Goal: Transaction & Acquisition: Purchase product/service

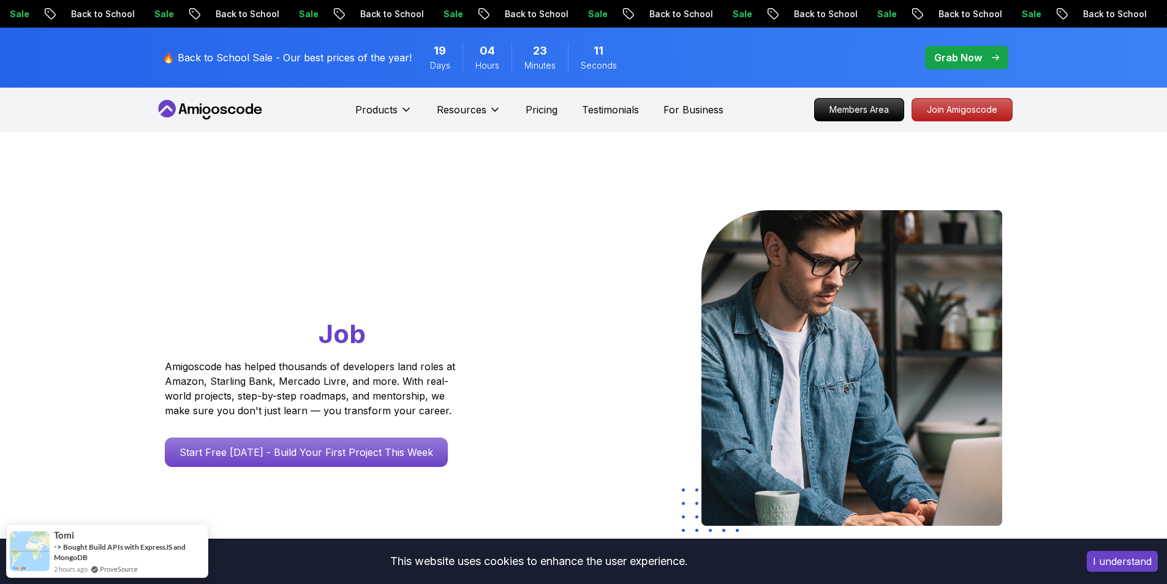
click at [560, 116] on div "Products Resources Pricing Testimonials For Business" at bounding box center [539, 109] width 368 height 25
click at [544, 110] on p "Pricing" at bounding box center [542, 109] width 32 height 15
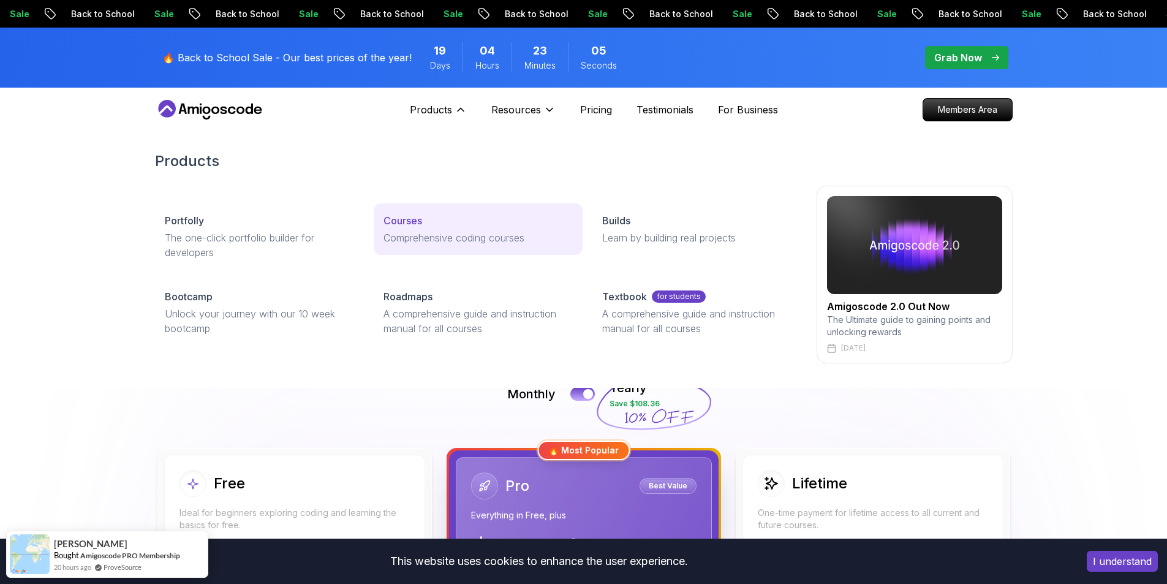
click at [446, 241] on p "Comprehensive coding courses" at bounding box center [477, 237] width 189 height 15
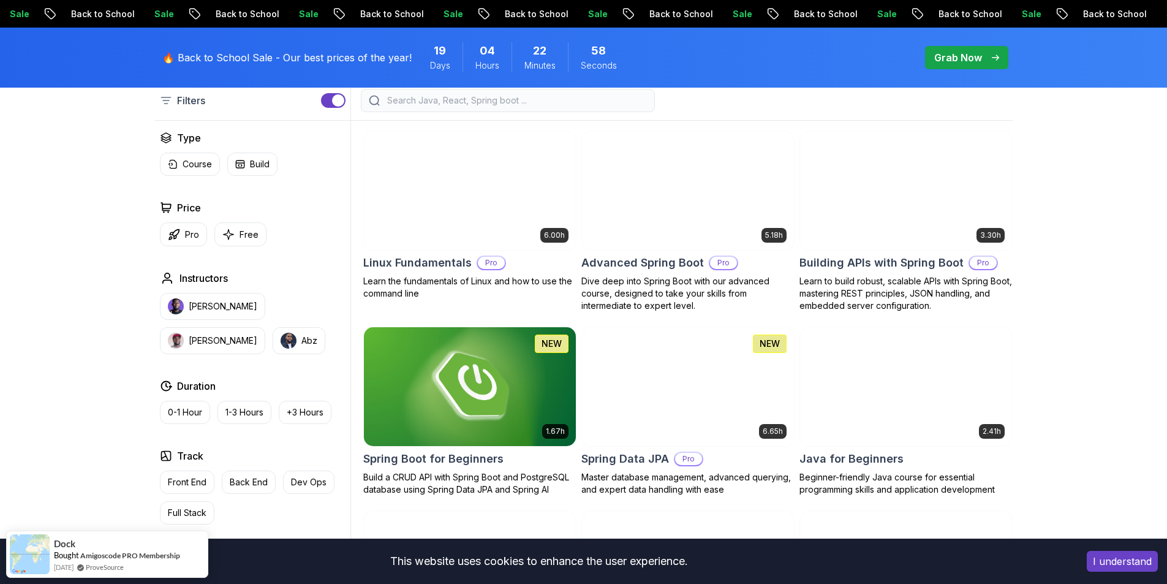
scroll to position [306, 0]
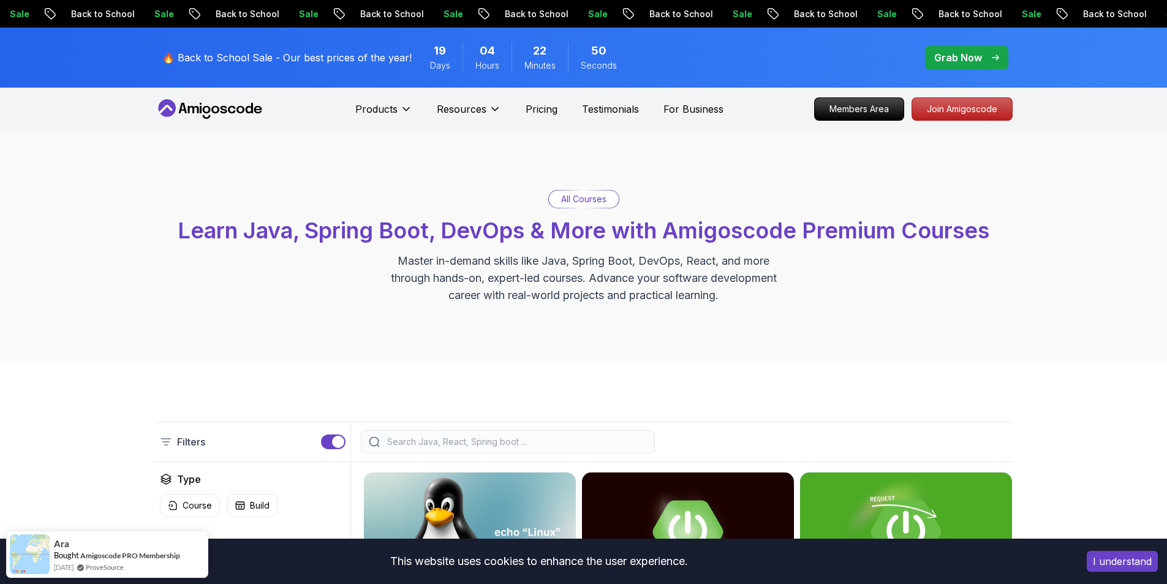
scroll to position [0, 0]
click at [548, 116] on p "Pricing" at bounding box center [542, 109] width 32 height 15
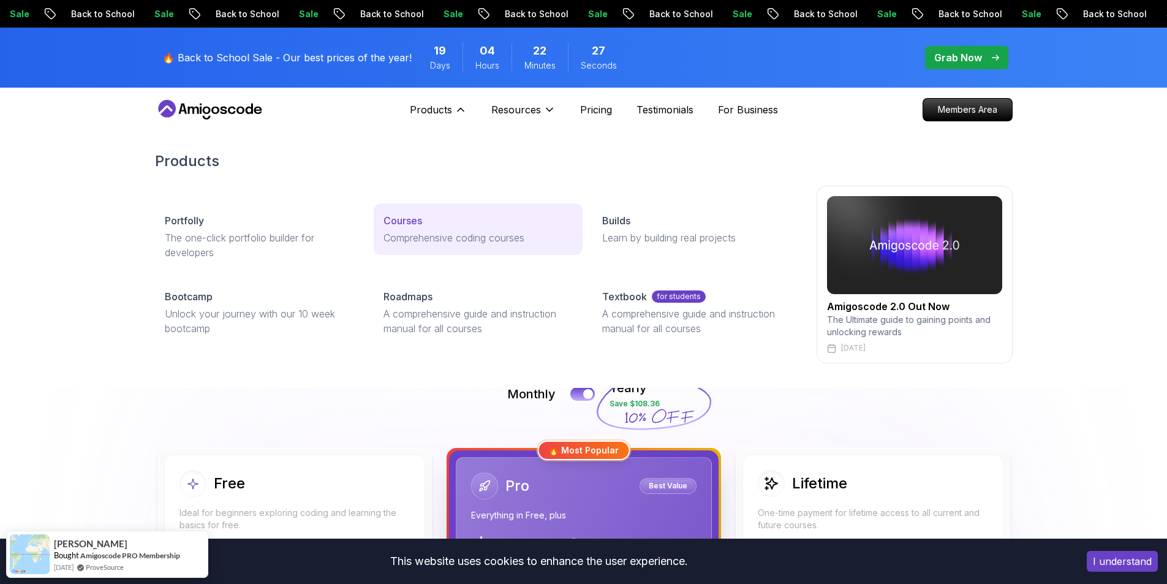
click at [534, 221] on div "Courses" at bounding box center [477, 220] width 189 height 15
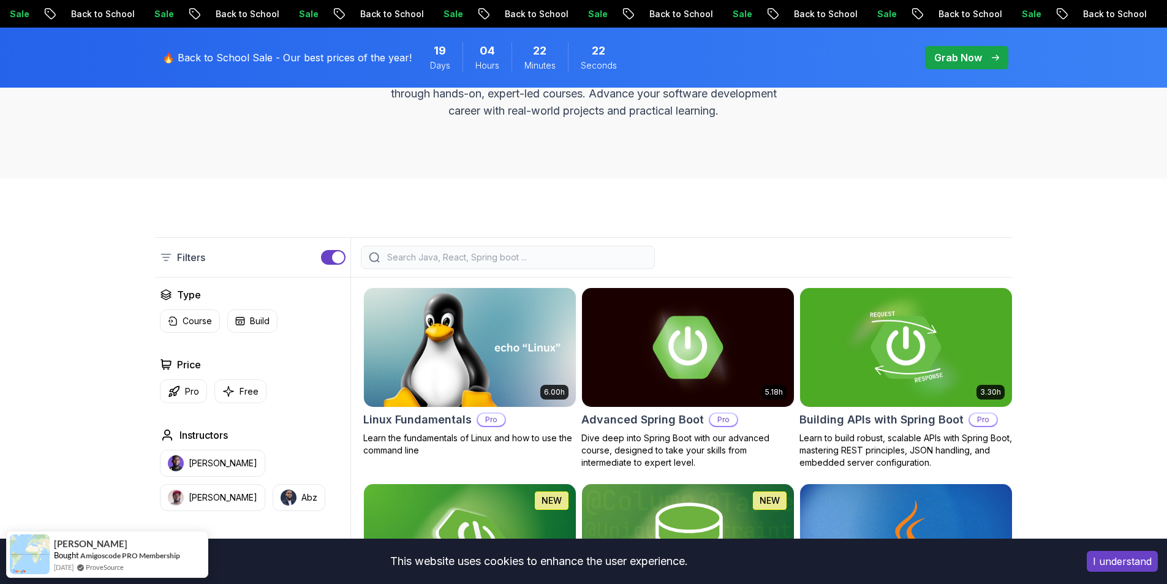
scroll to position [184, 0]
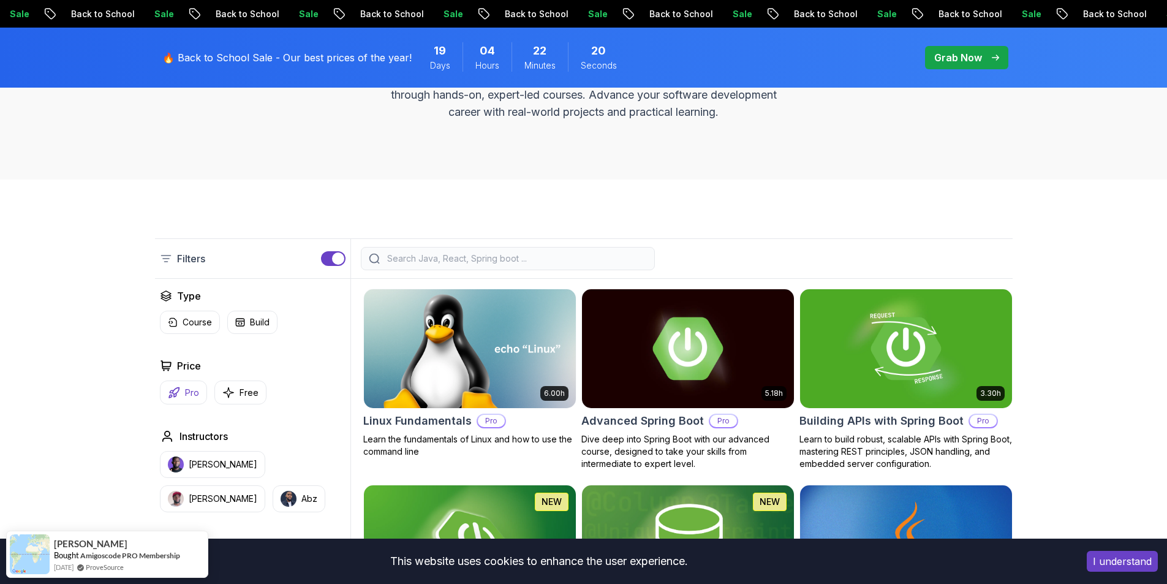
click at [189, 391] on p "Pro" at bounding box center [192, 393] width 14 height 12
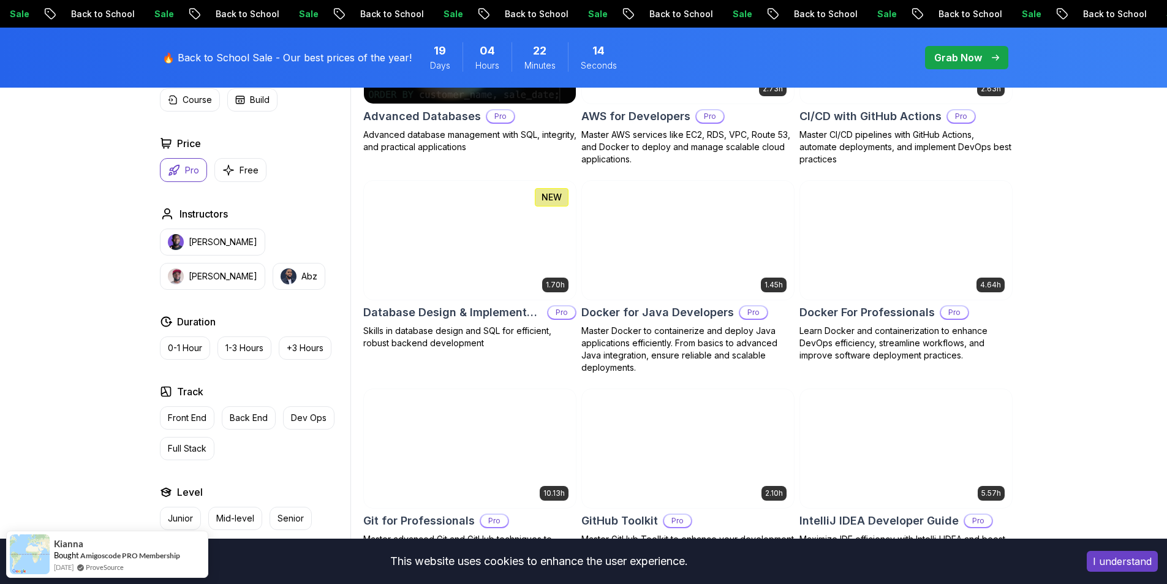
scroll to position [858, 0]
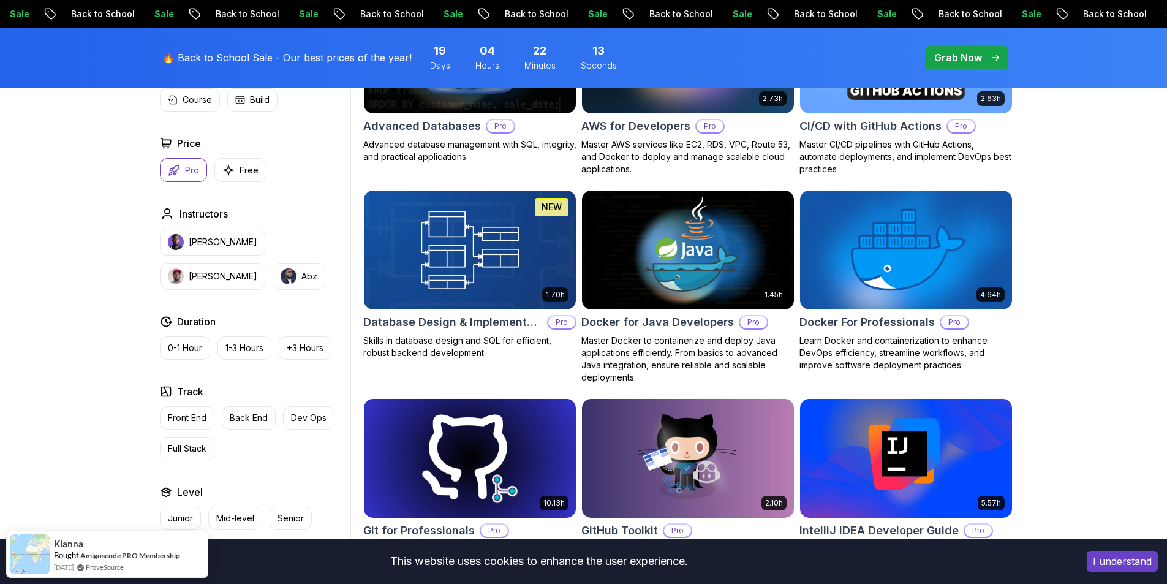
click at [881, 262] on img at bounding box center [905, 249] width 222 height 124
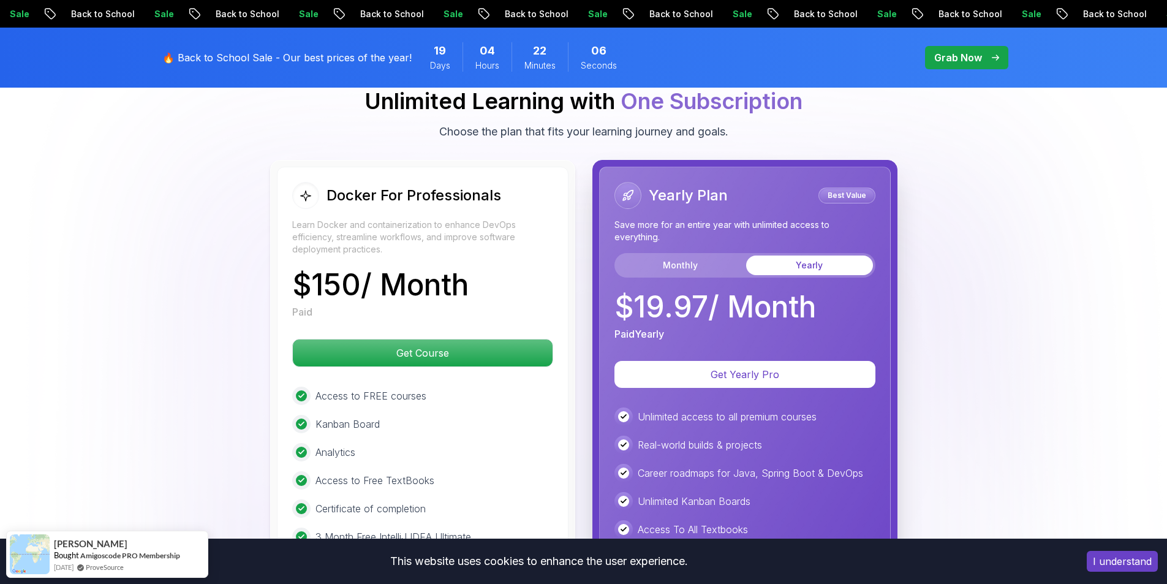
scroll to position [3185, 0]
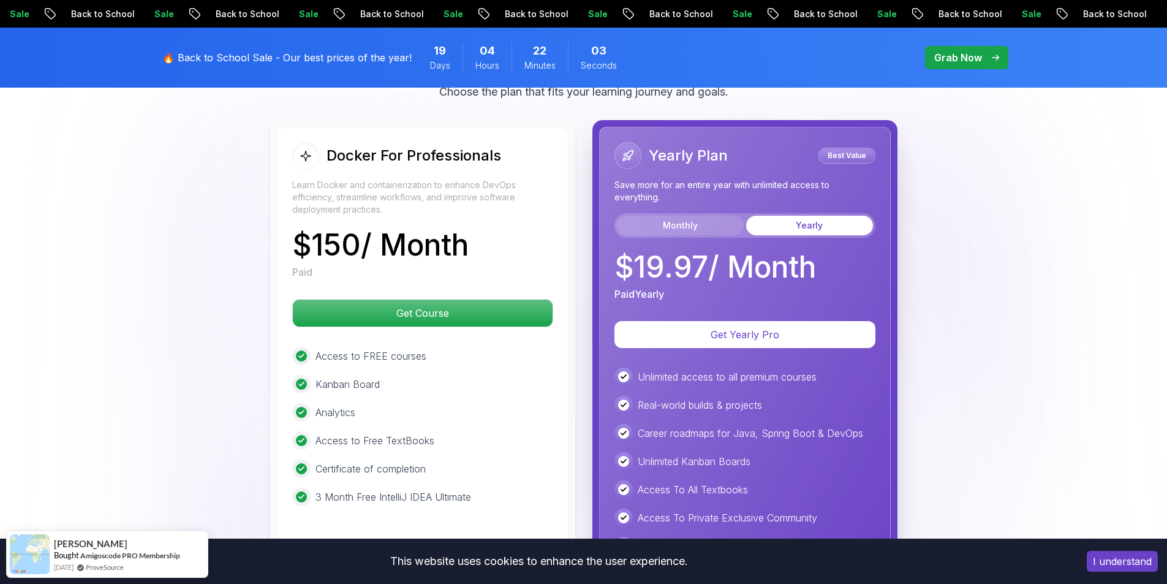
click at [698, 224] on button "Monthly" at bounding box center [680, 226] width 127 height 20
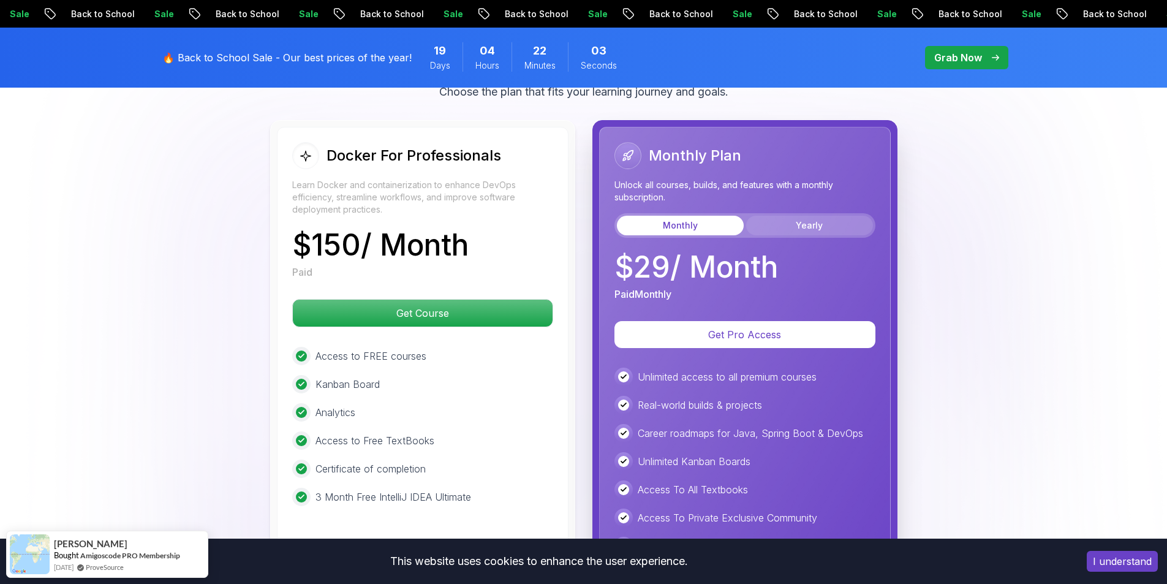
click at [816, 228] on button "Yearly" at bounding box center [809, 226] width 127 height 20
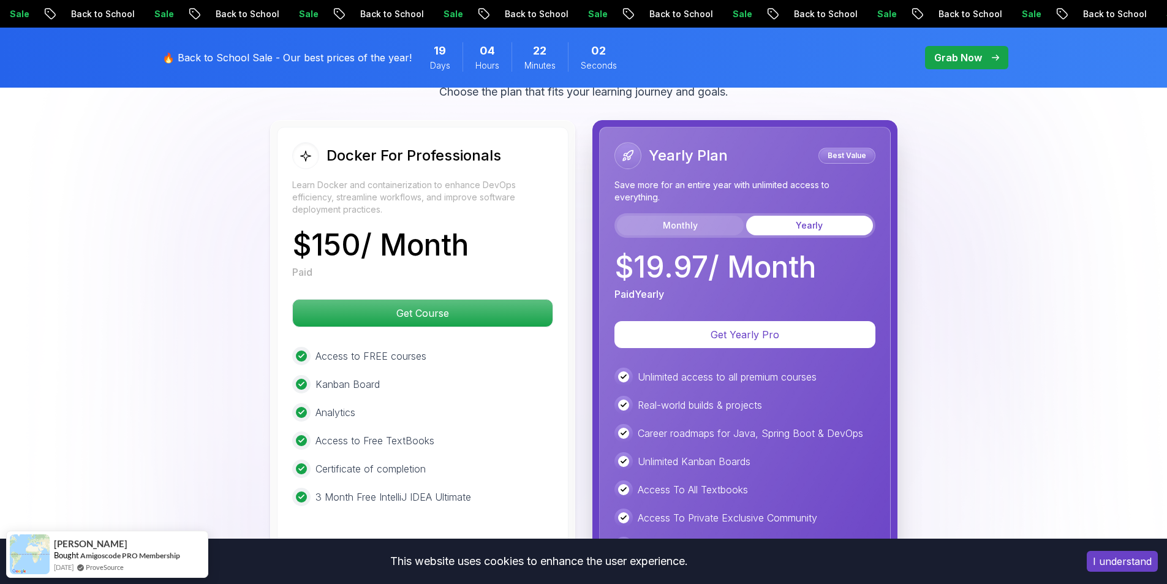
click at [722, 227] on button "Monthly" at bounding box center [680, 226] width 127 height 20
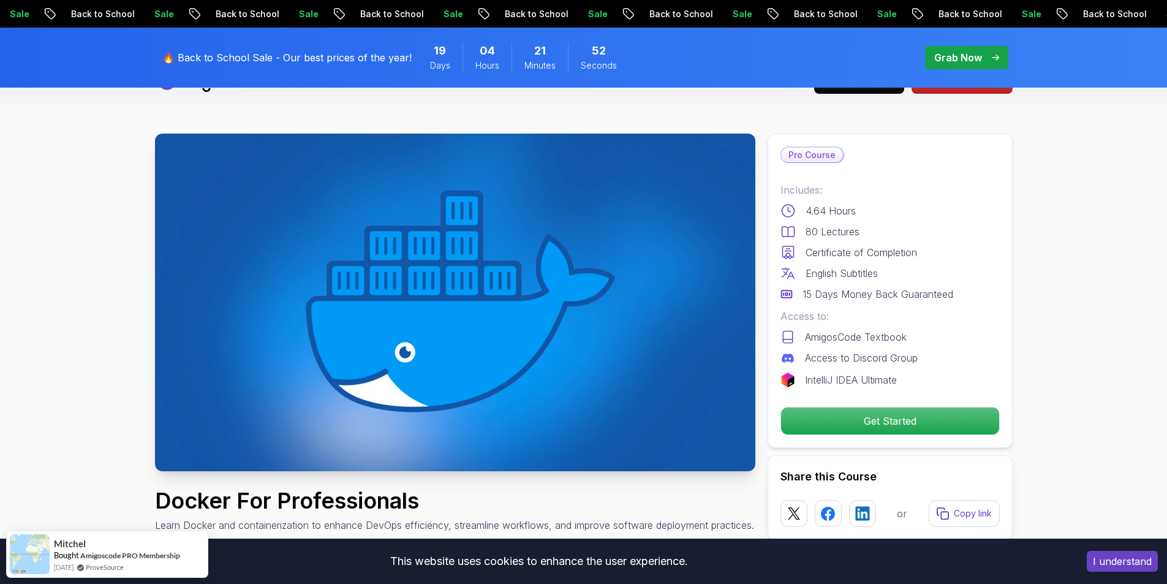
scroll to position [0, 0]
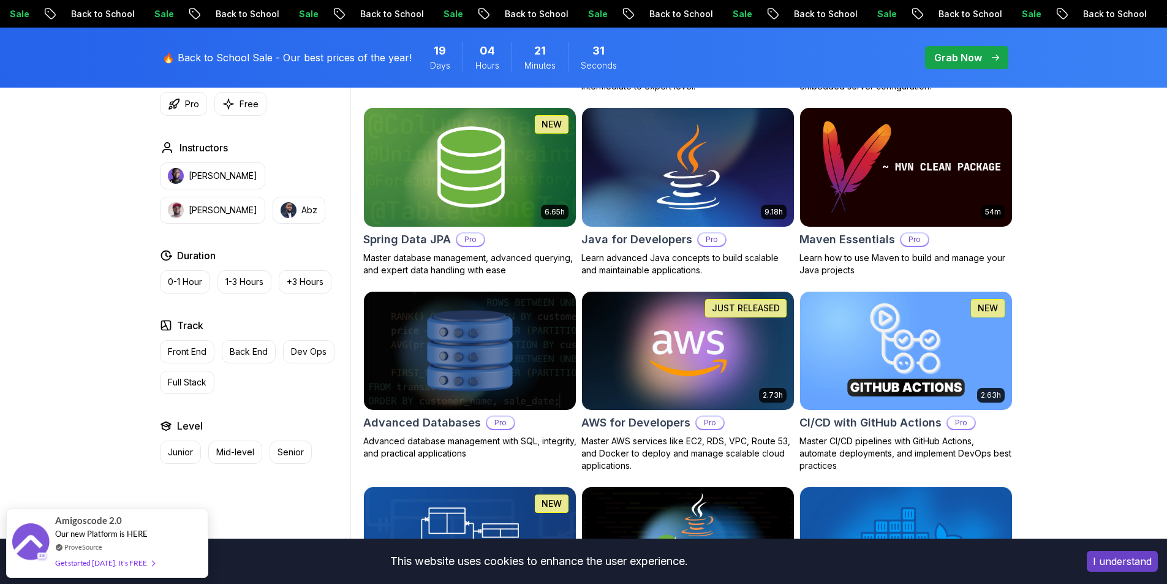
scroll to position [551, 0]
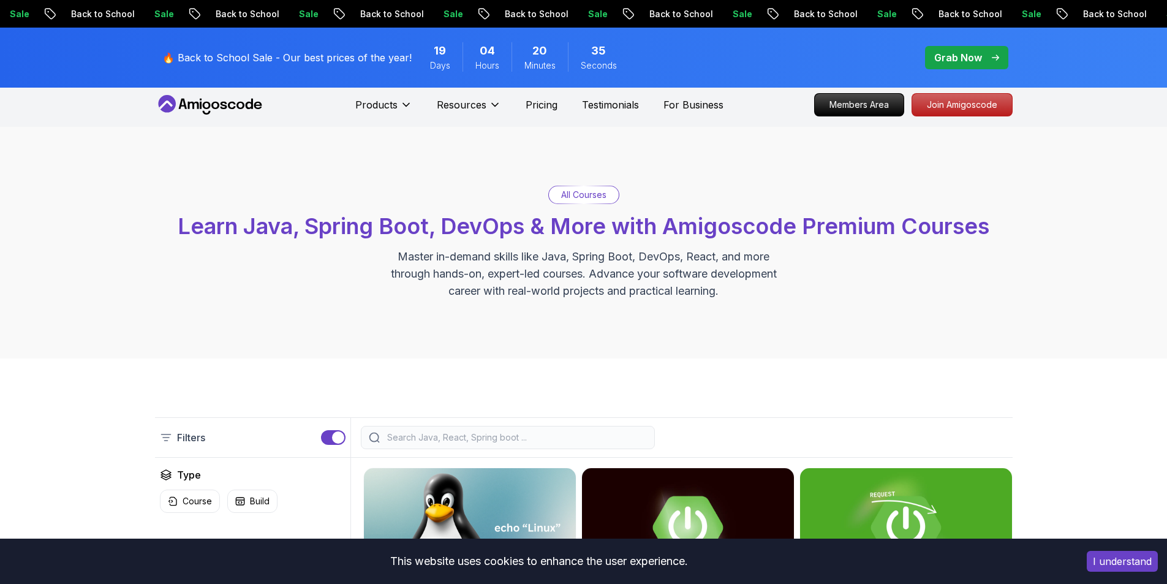
scroll to position [0, 0]
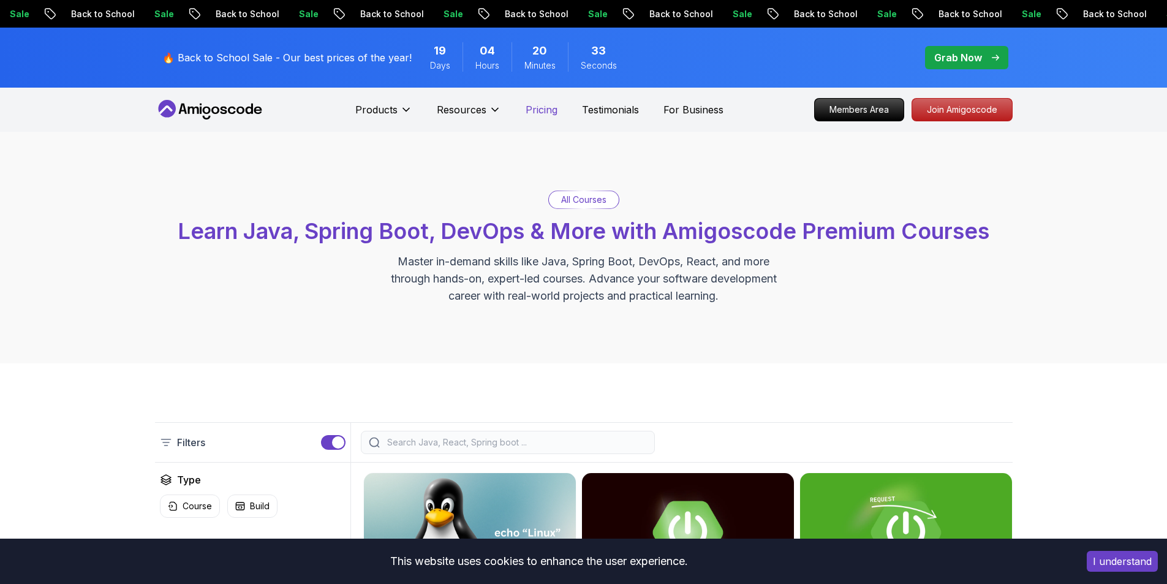
click at [540, 111] on p "Pricing" at bounding box center [542, 109] width 32 height 15
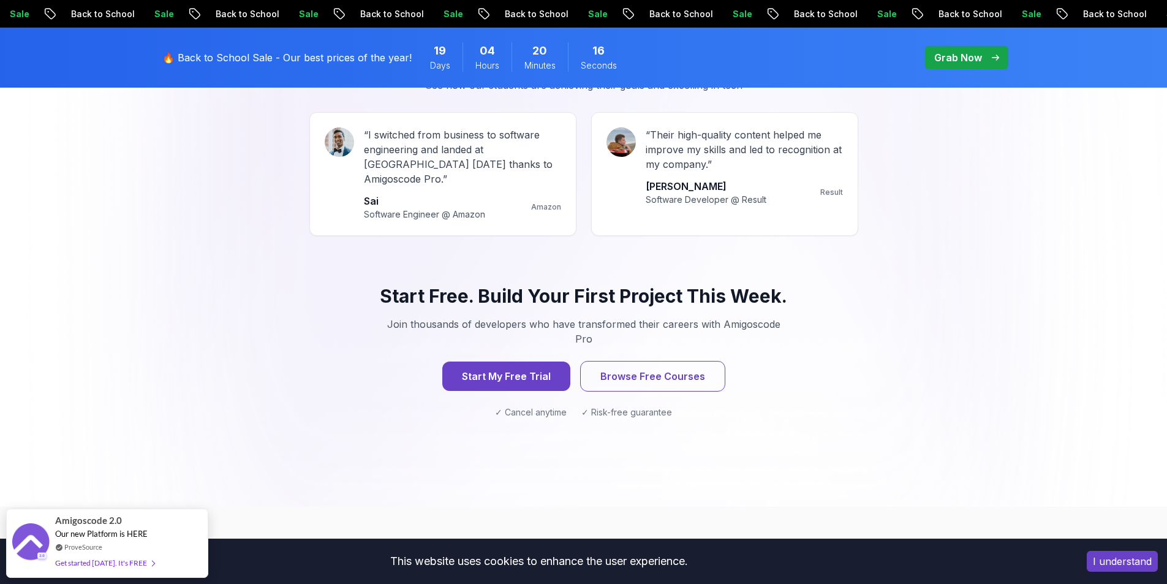
scroll to position [1041, 0]
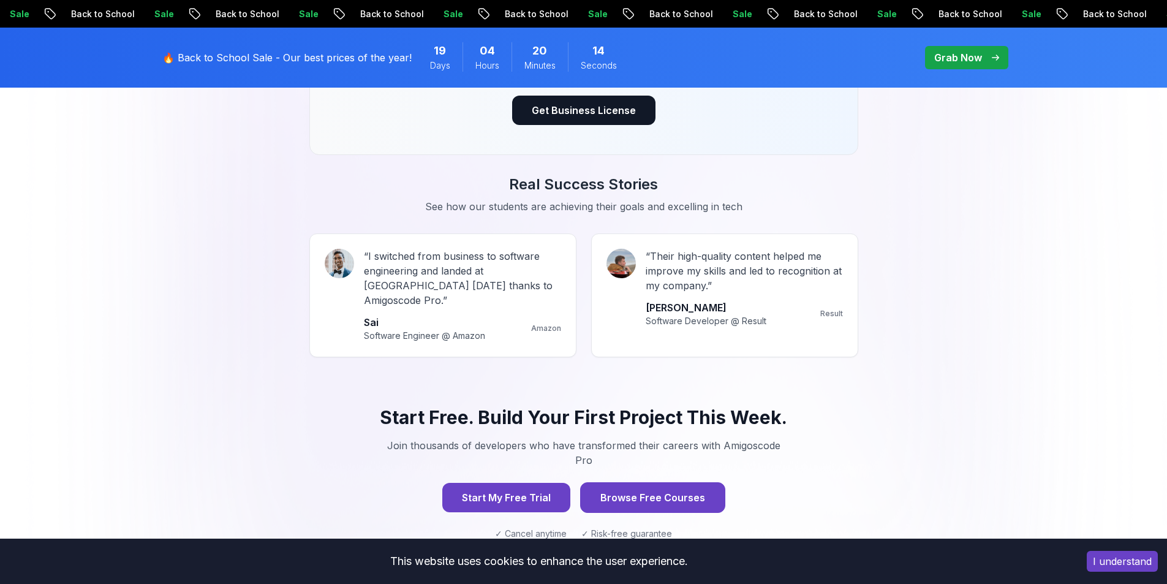
click at [620, 482] on button "Browse Free Courses" at bounding box center [652, 497] width 145 height 31
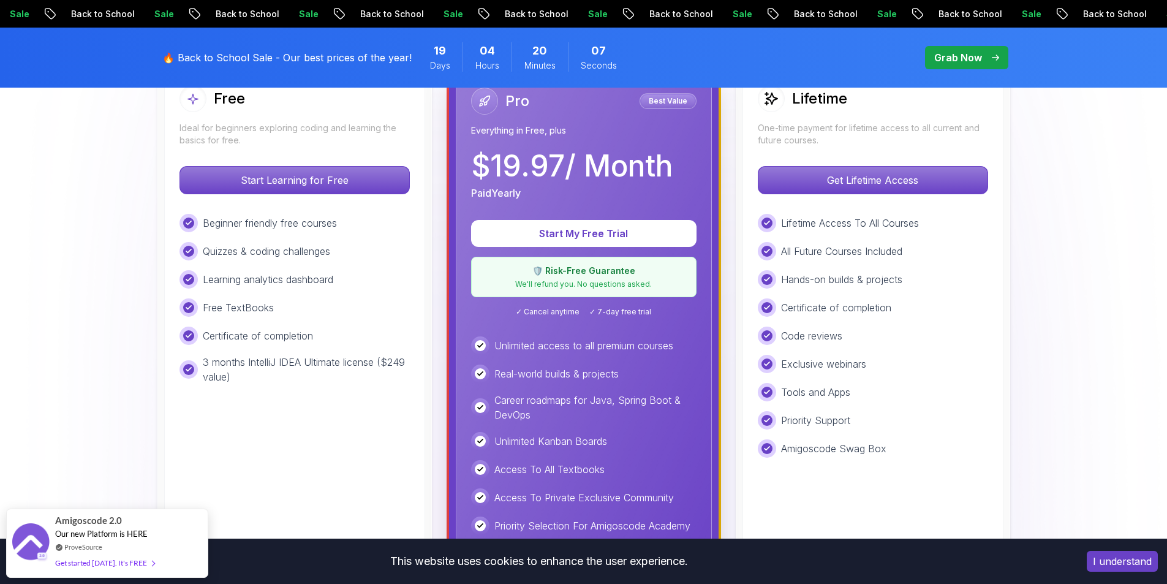
scroll to position [429, 0]
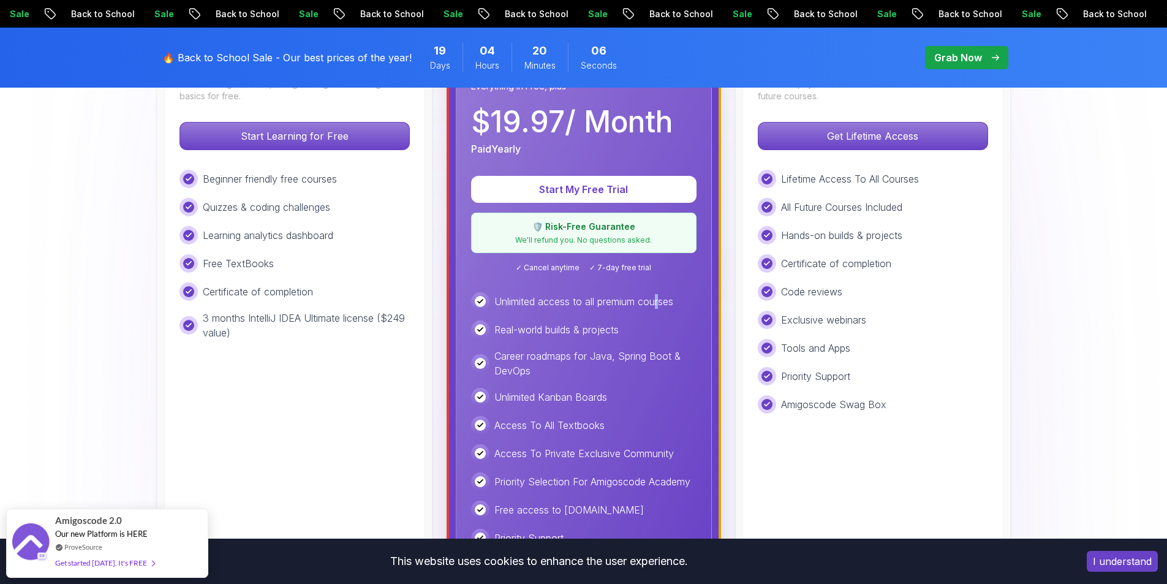
click at [660, 304] on p "Unlimited access to all premium courses" at bounding box center [583, 301] width 179 height 15
click at [659, 305] on p "Unlimited access to all premium courses" at bounding box center [583, 301] width 179 height 15
click at [626, 305] on p "Unlimited access to all premium courses" at bounding box center [583, 301] width 179 height 15
click at [603, 314] on div "Unlimited access to all premium courses Real-world builds & projects Career roa…" at bounding box center [583, 433] width 225 height 283
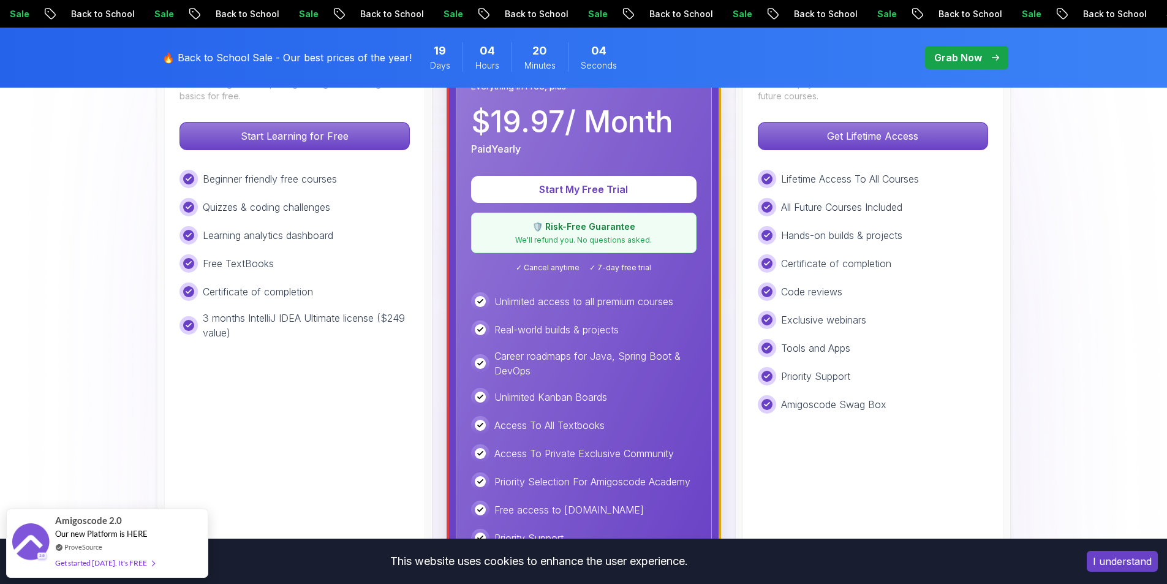
click at [603, 329] on p "Real-world builds & projects" at bounding box center [556, 329] width 124 height 15
click at [655, 300] on p "Unlimited access to all premium courses" at bounding box center [583, 301] width 179 height 15
click at [611, 300] on p "Unlimited access to all premium courses" at bounding box center [583, 301] width 179 height 15
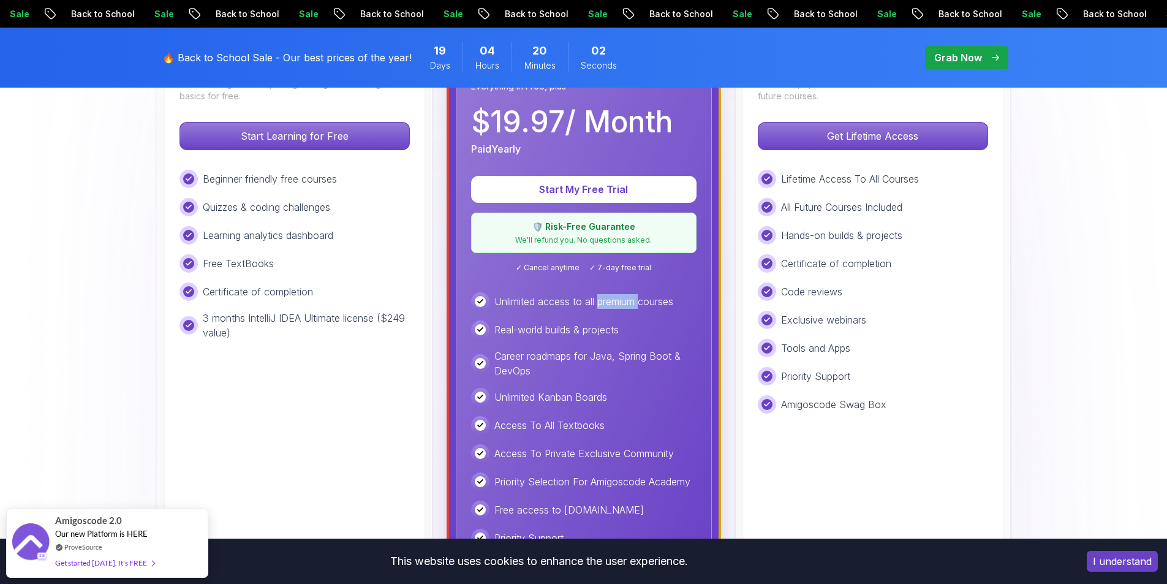
click at [611, 300] on p "Unlimited access to all premium courses" at bounding box center [583, 301] width 179 height 15
click at [552, 297] on p "Unlimited access to all premium courses" at bounding box center [583, 301] width 179 height 15
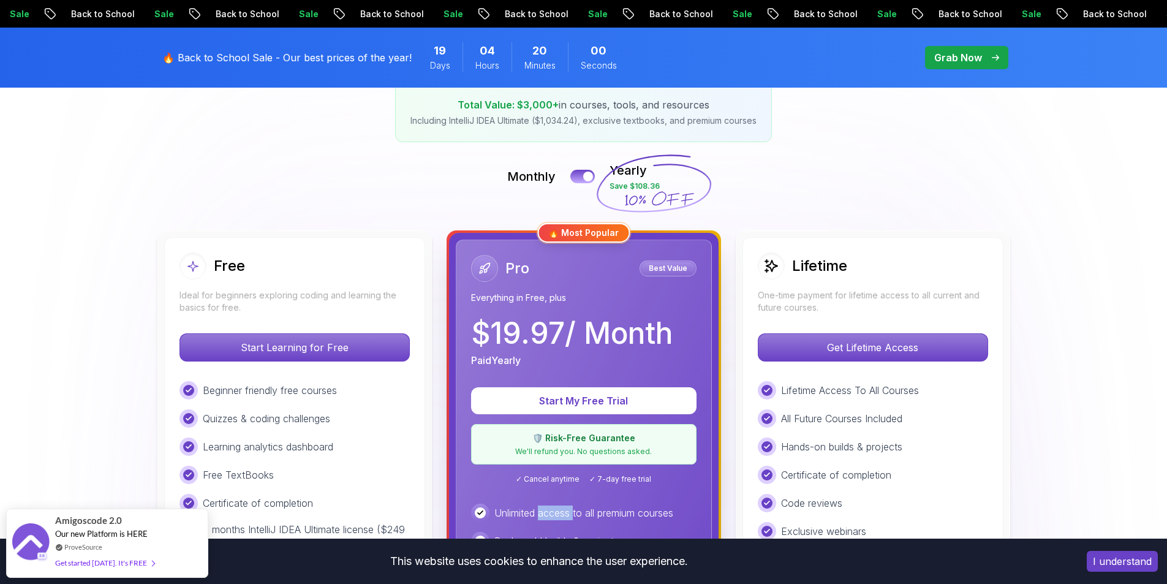
scroll to position [306, 0]
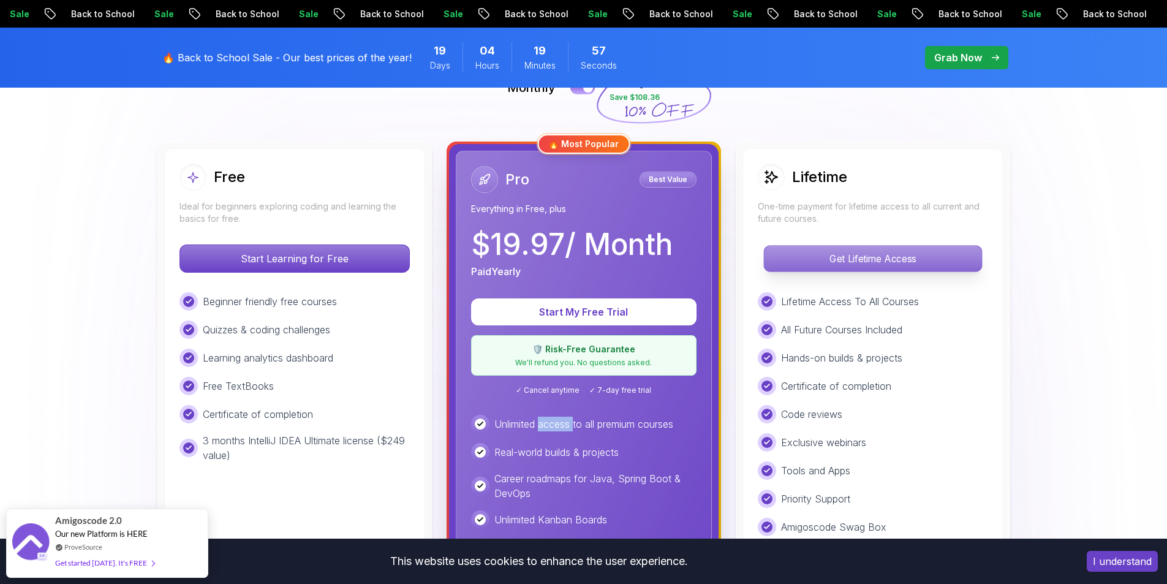
click at [847, 263] on p "Get Lifetime Access" at bounding box center [872, 259] width 217 height 26
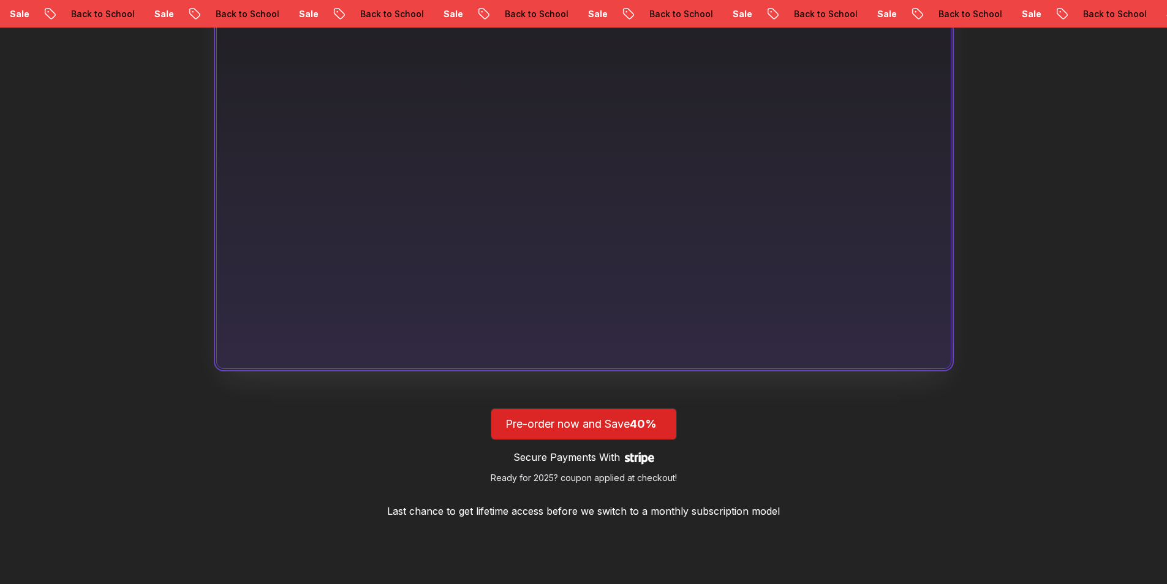
scroll to position [858, 0]
click at [589, 432] on span "lifetime-access" at bounding box center [583, 422] width 185 height 31
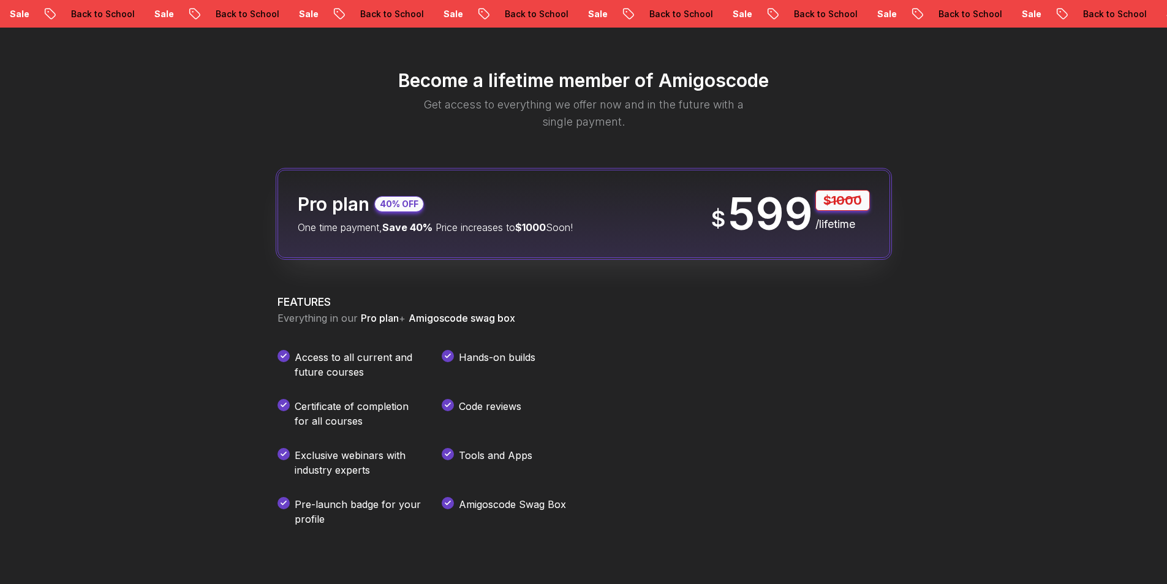
scroll to position [1442, 0]
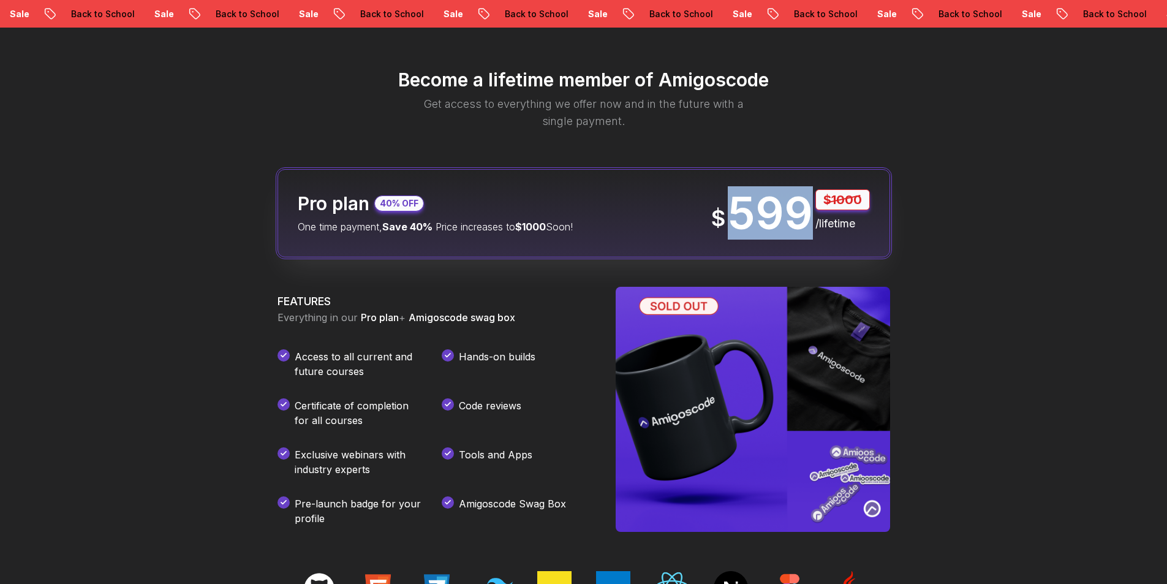
drag, startPoint x: 736, startPoint y: 214, endPoint x: 806, endPoint y: 224, distance: 70.4
click at [806, 224] on p "599" at bounding box center [770, 213] width 85 height 44
click at [954, 307] on div "Become a lifetime member of Amigoscode Get access to everything we offer now an…" at bounding box center [583, 466] width 1167 height 932
drag, startPoint x: 737, startPoint y: 216, endPoint x: 807, endPoint y: 223, distance: 70.8
click at [807, 223] on p "599" at bounding box center [770, 213] width 85 height 44
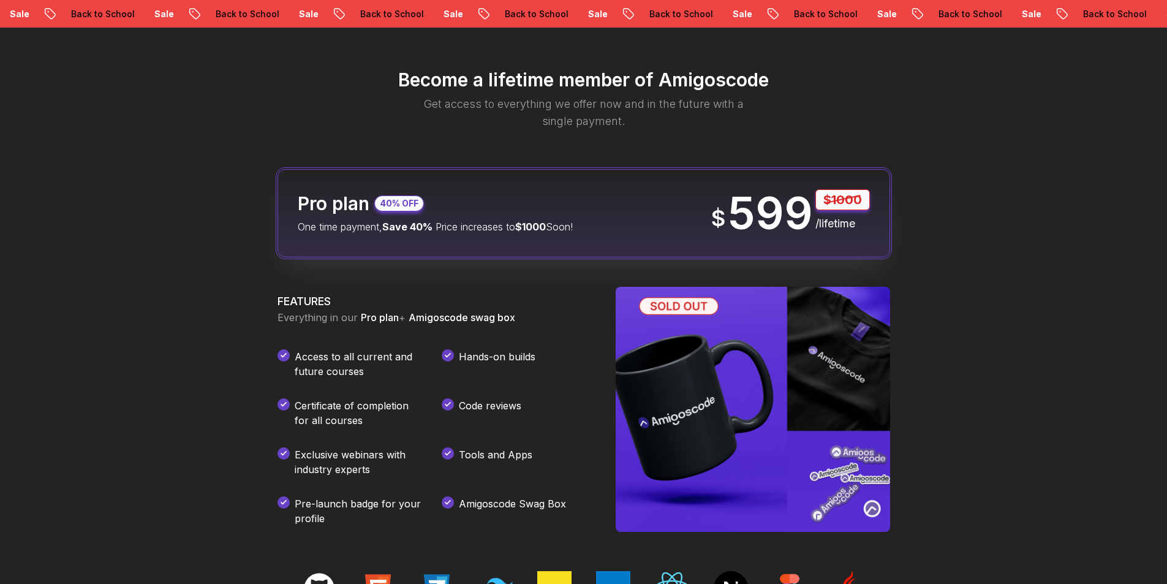
drag, startPoint x: 962, startPoint y: 288, endPoint x: 879, endPoint y: 238, distance: 96.4
click at [961, 288] on div "Become a lifetime member of Amigoscode Get access to everything we offer now an…" at bounding box center [583, 466] width 1167 height 932
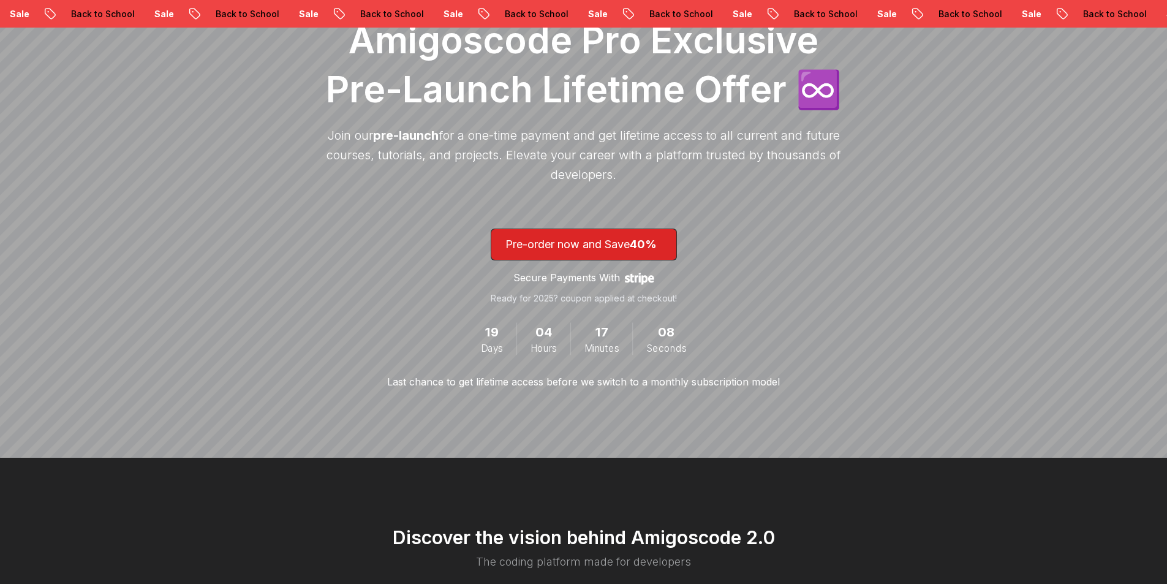
scroll to position [0, 0]
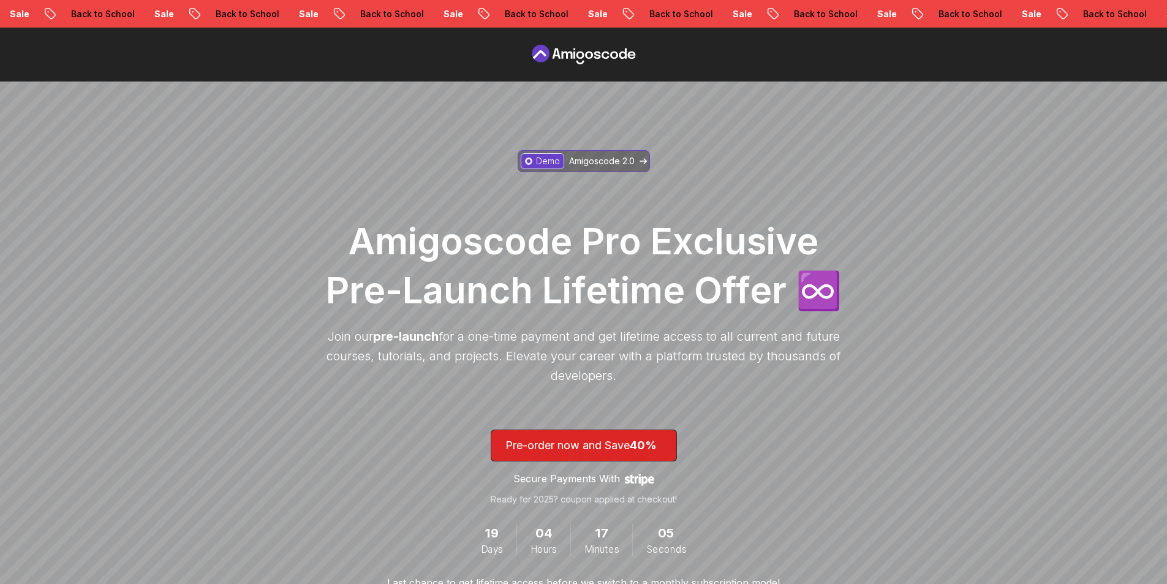
click at [547, 160] on p "Demo" at bounding box center [548, 161] width 24 height 12
